Goal: Ask a question

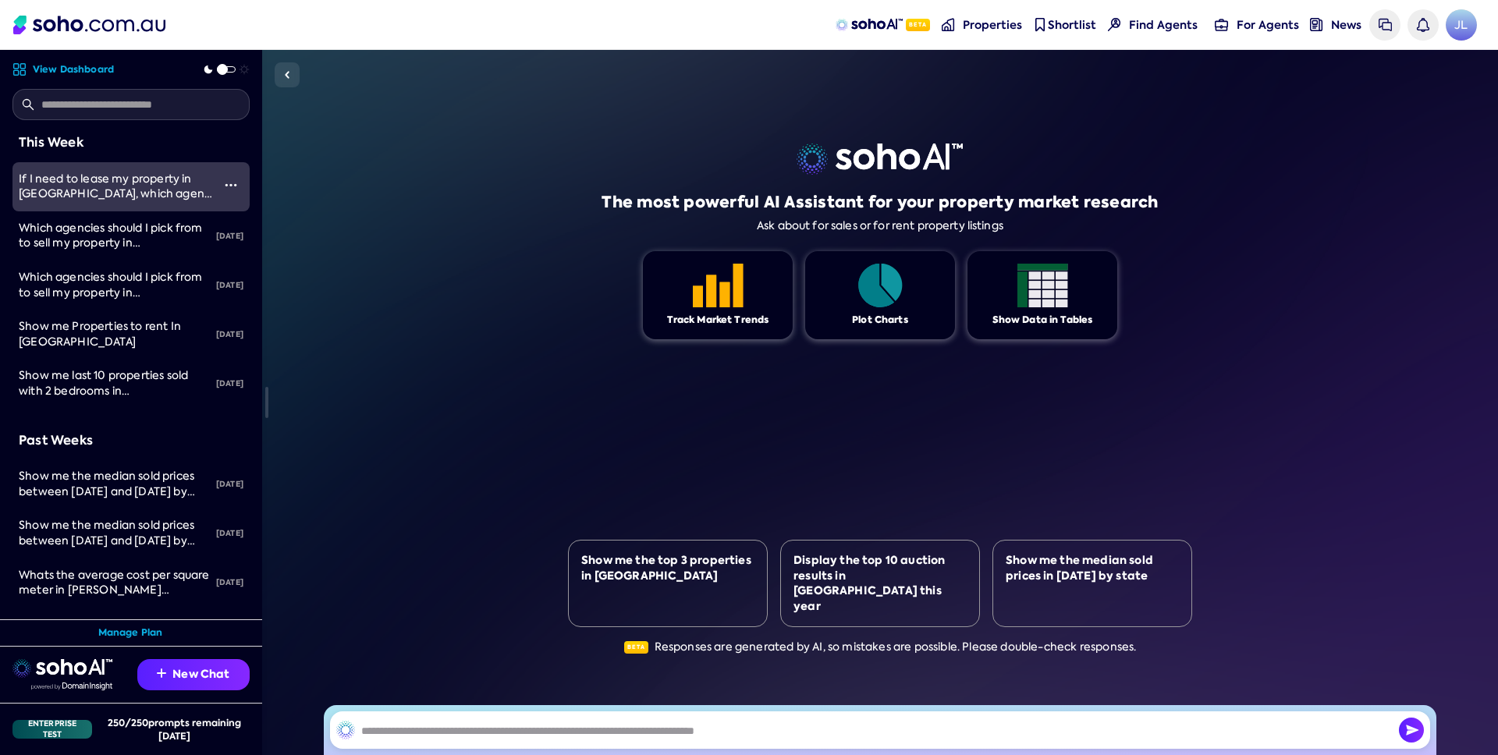
click at [143, 190] on span "If I need to lease my property in [GEOGRAPHIC_DATA], which agent should I speak…" at bounding box center [116, 194] width 194 height 44
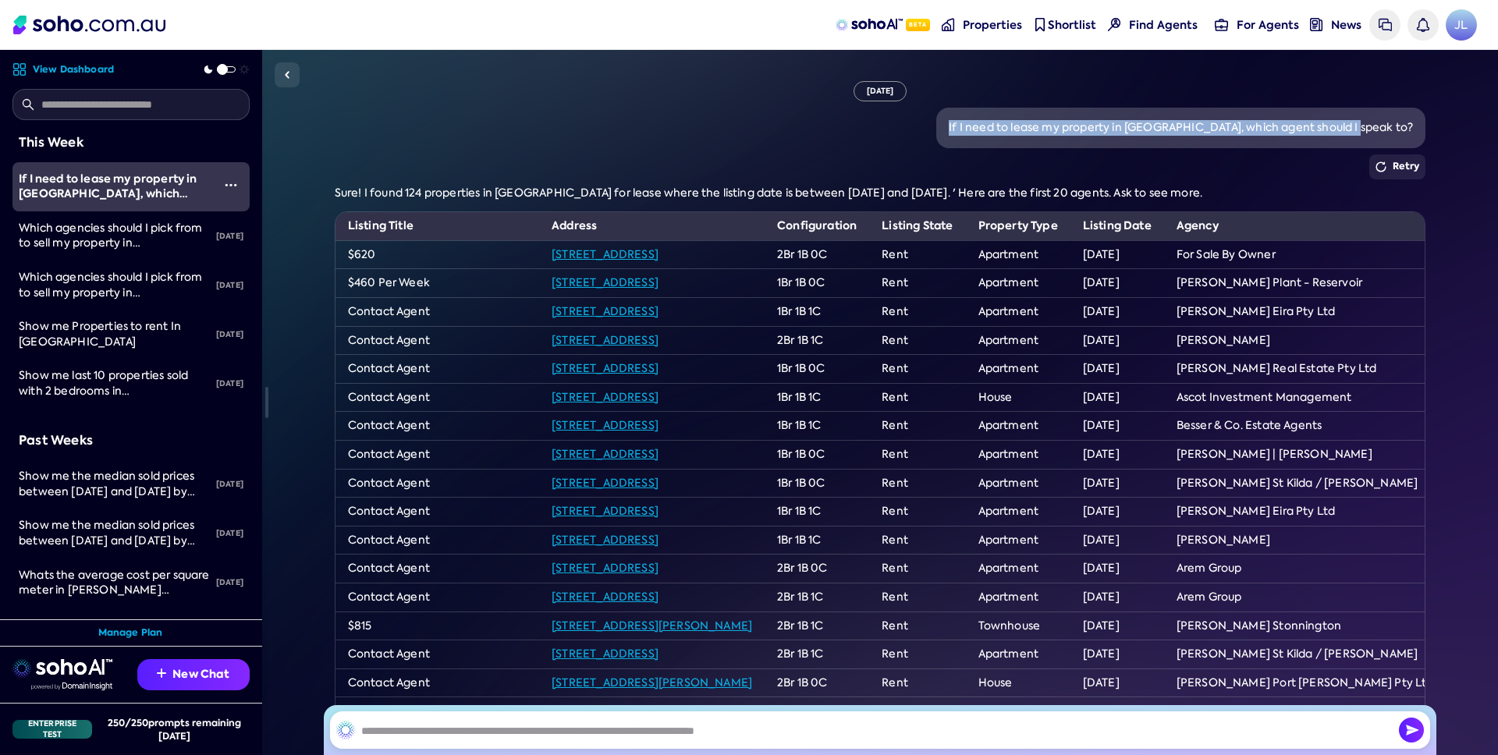
drag, startPoint x: 1030, startPoint y: 129, endPoint x: 1265, endPoint y: 112, distance: 235.5
click at [1416, 130] on div "If I need to lease my property in [GEOGRAPHIC_DATA], which agent should I speak…" at bounding box center [1180, 128] width 489 height 41
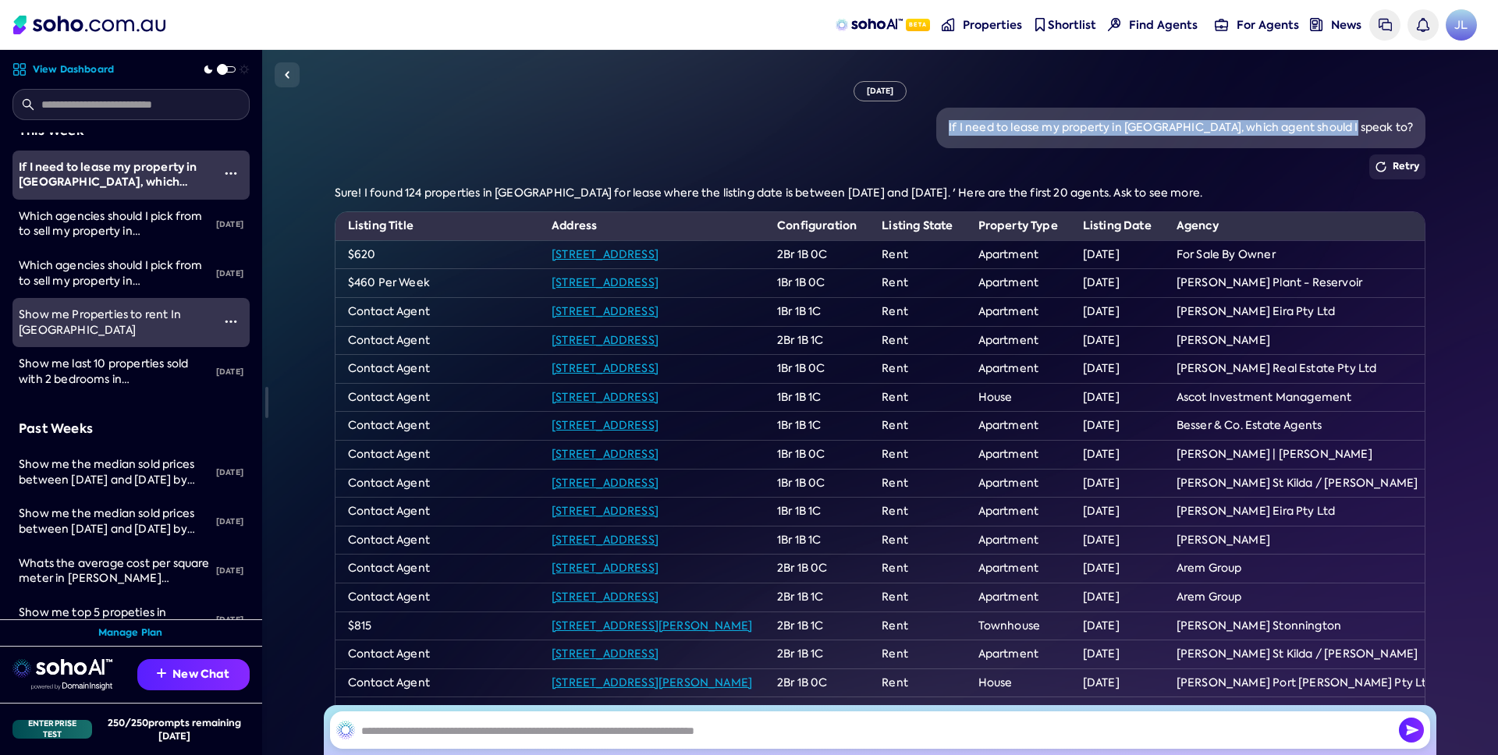
click at [119, 316] on span "Show me Properties to rent In [GEOGRAPHIC_DATA]" at bounding box center [100, 322] width 162 height 30
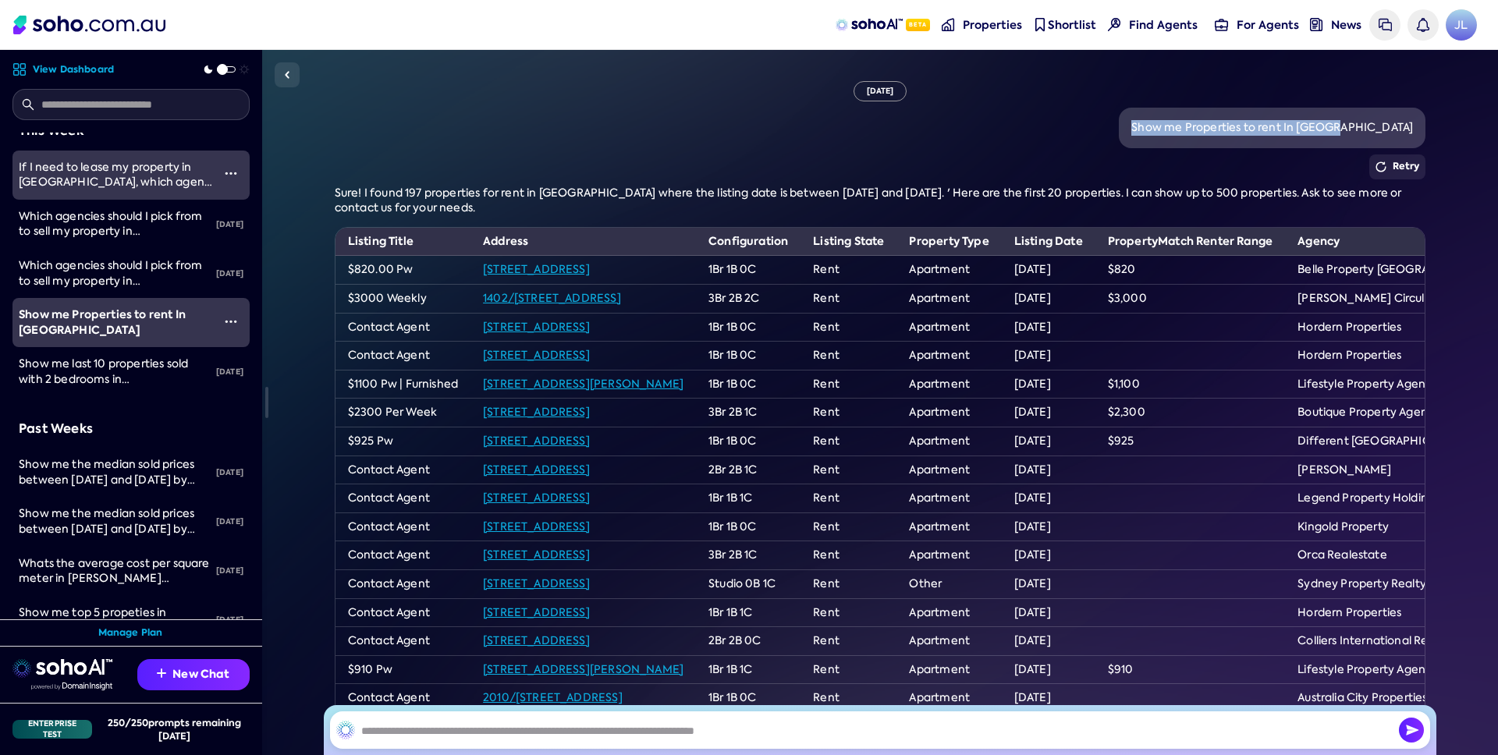
drag, startPoint x: 1217, startPoint y: 128, endPoint x: 1381, endPoint y: 137, distance: 164.1
click at [1426, 129] on div "Show me Properties to rent In [GEOGRAPHIC_DATA]" at bounding box center [1272, 128] width 307 height 41
copy div "Show me Properties to rent In Sydney"
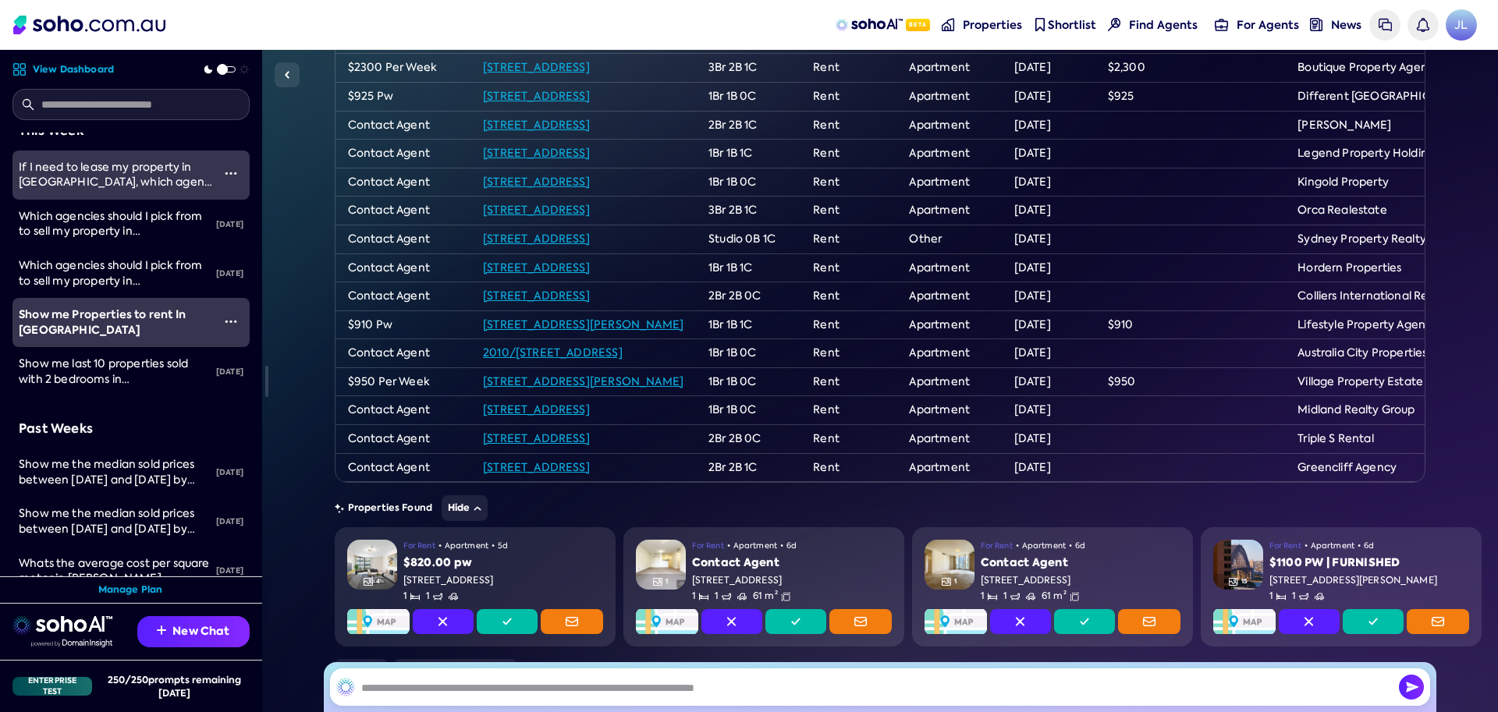
scroll to position [448, 0]
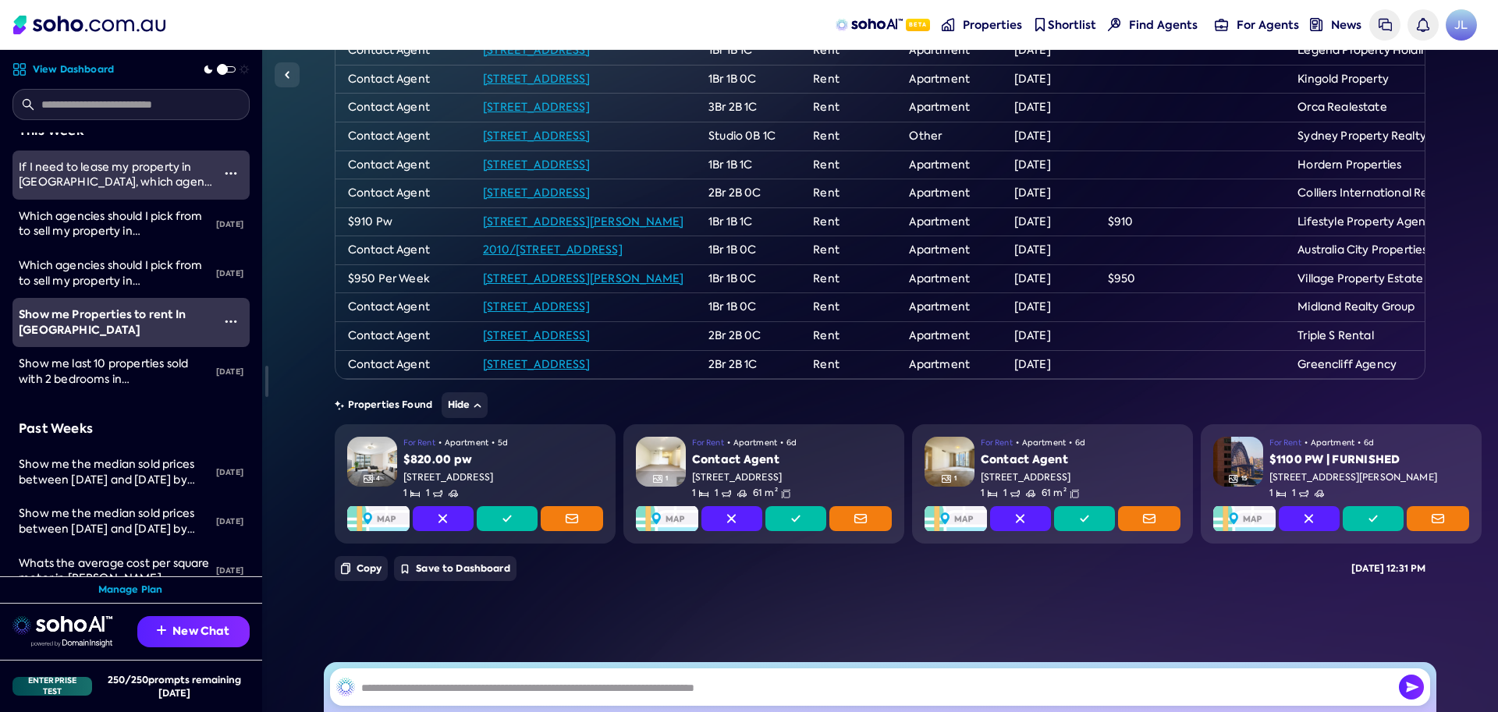
click at [974, 23] on span "Properties" at bounding box center [992, 25] width 59 height 16
